Goal: Task Accomplishment & Management: Use online tool/utility

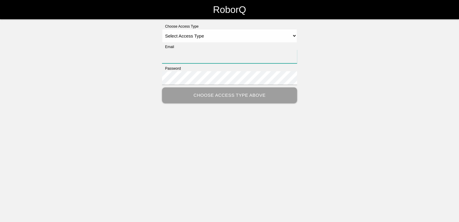
type input "[PERSON_NAME][EMAIL_ADDRESS][PERSON_NAME][DOMAIN_NAME]"
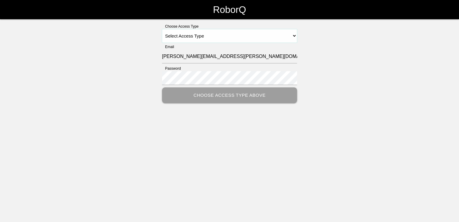
drag, startPoint x: 242, startPoint y: 36, endPoint x: 246, endPoint y: 36, distance: 3.6
click at [242, 36] on select "Select Access Type Admin Customer Supervisor Worker" at bounding box center [229, 35] width 135 height 13
select select "Customer"
click at [162, 29] on select "Select Access Type Admin Customer Supervisor Worker" at bounding box center [229, 35] width 135 height 13
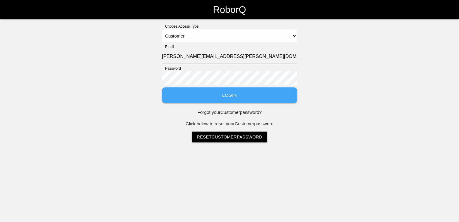
click at [227, 100] on button "Login" at bounding box center [229, 95] width 135 height 16
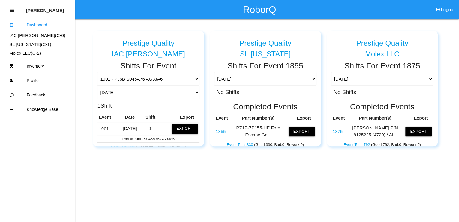
click at [183, 129] on button "Export" at bounding box center [185, 129] width 26 height 10
click at [175, 126] on button "Excel" at bounding box center [179, 126] width 11 height 5
